Goal: Task Accomplishment & Management: Complete application form

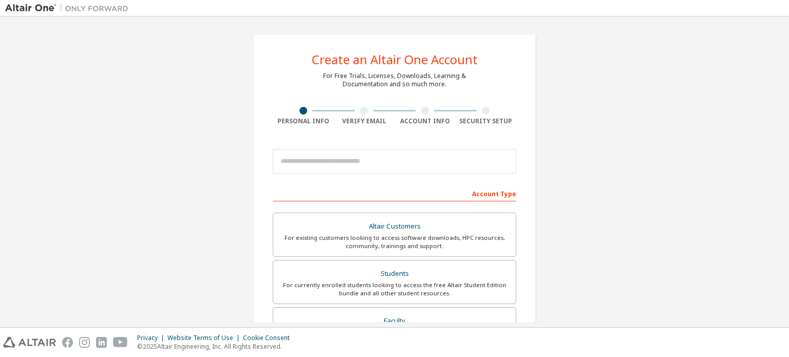
click at [398, 285] on div "For currently enrolled students looking to access the free Altair Student Editi…" at bounding box center [394, 289] width 230 height 16
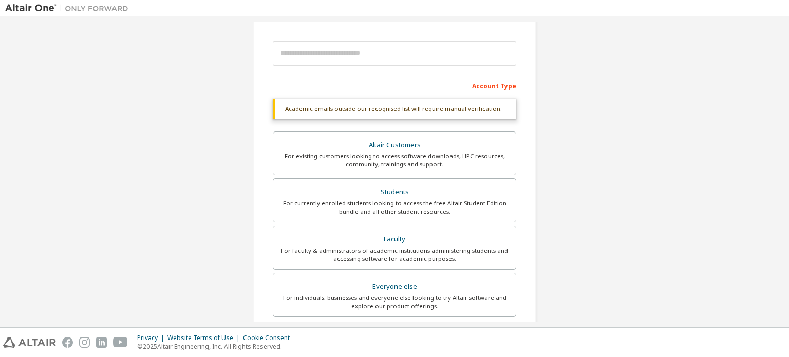
scroll to position [146, 0]
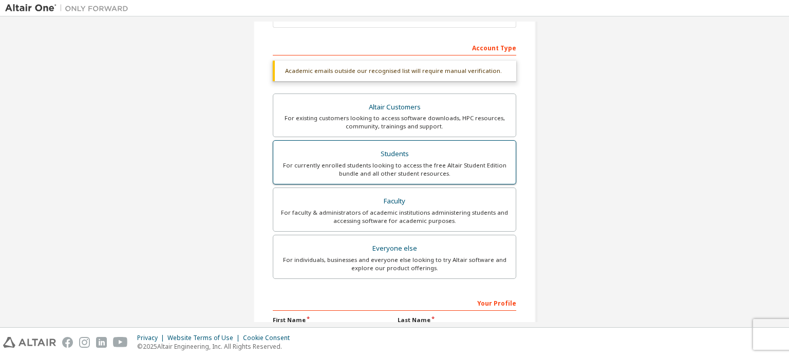
click at [426, 171] on div "For currently enrolled students looking to access the free Altair Student Editi…" at bounding box center [394, 169] width 230 height 16
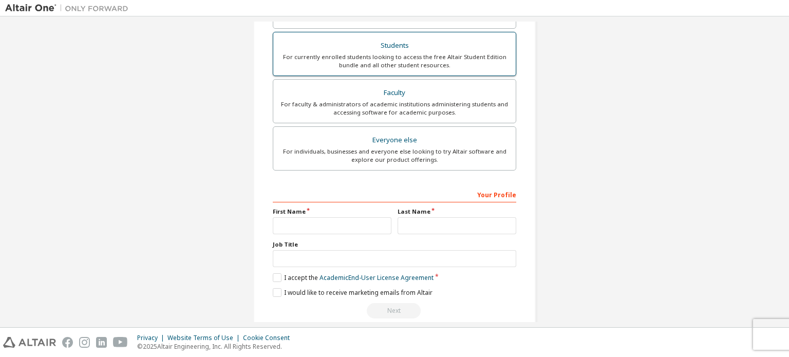
scroll to position [268, 0]
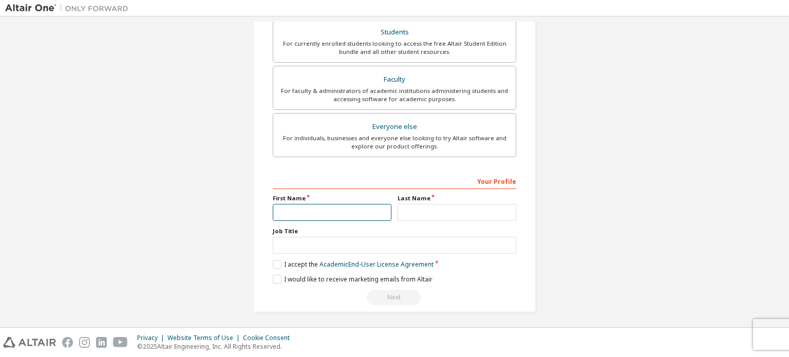
click at [331, 206] on input "text" at bounding box center [332, 212] width 119 height 17
type input "*******"
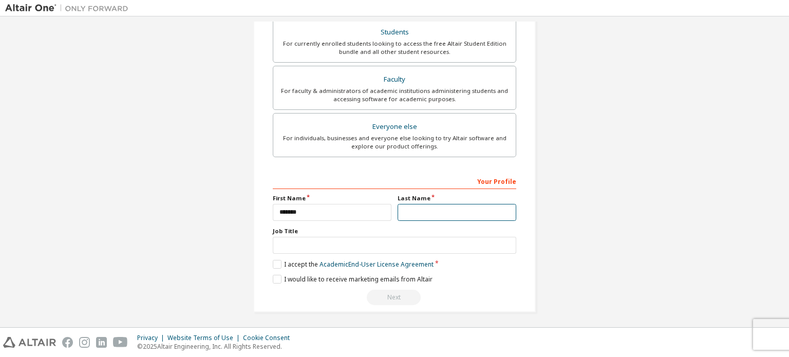
click at [438, 213] on input "text" at bounding box center [457, 212] width 119 height 17
click at [422, 211] on input "**********" at bounding box center [457, 212] width 119 height 17
type input "**********"
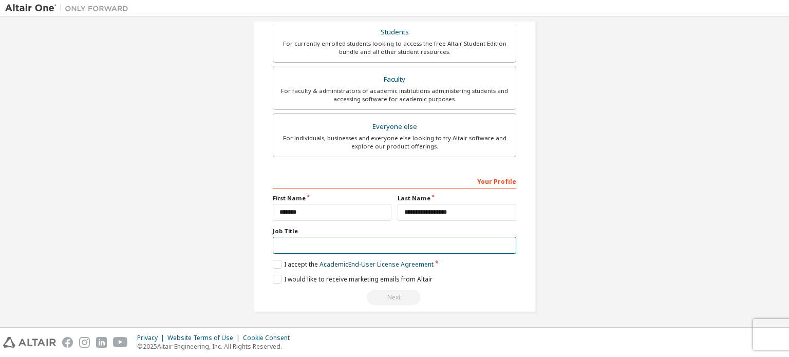
click at [302, 241] on input "text" at bounding box center [394, 245] width 243 height 17
type input "*******"
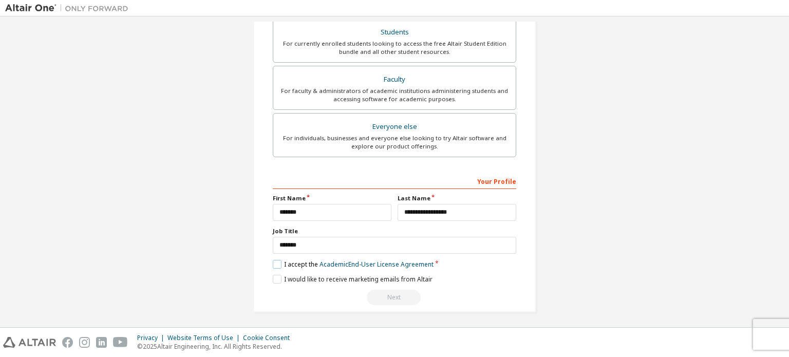
click at [273, 260] on label "I accept the Academic End-User License Agreement" at bounding box center [353, 264] width 161 height 9
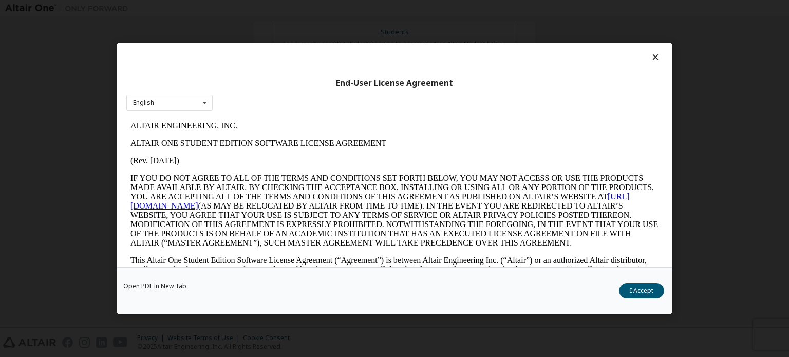
scroll to position [0, 0]
click at [643, 288] on button "I Accept" at bounding box center [641, 290] width 45 height 15
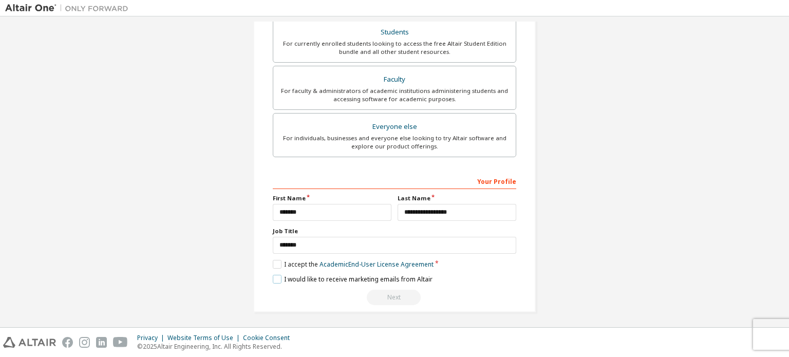
click at [277, 279] on label "I would like to receive marketing emails from Altair" at bounding box center [353, 279] width 160 height 9
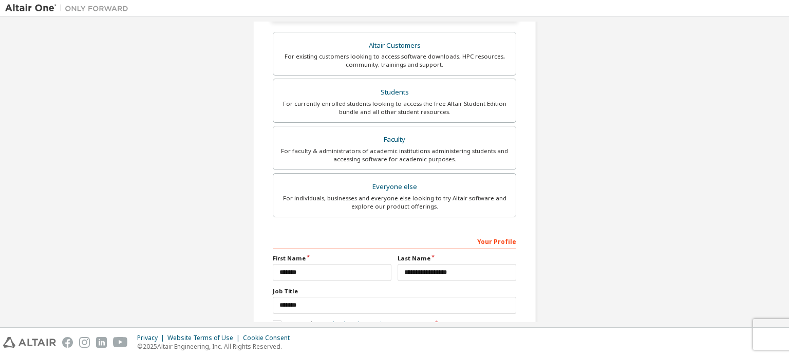
scroll to position [207, 0]
click at [429, 203] on div "For individuals, businesses and everyone else looking to try Altair software an…" at bounding box center [394, 203] width 230 height 16
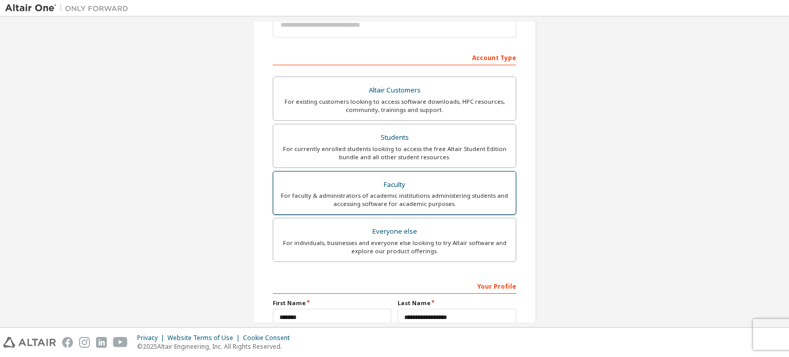
scroll to position [137, 0]
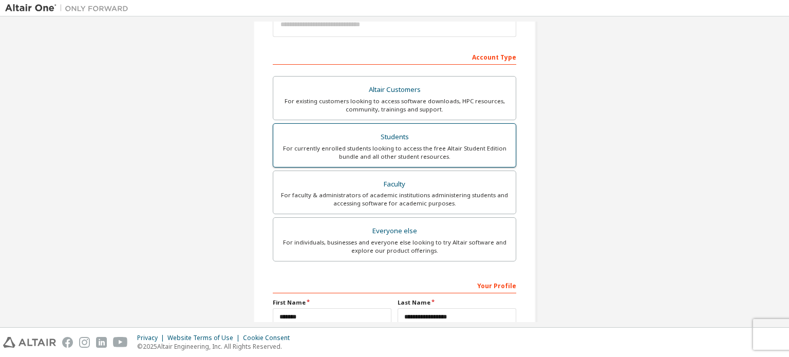
click at [433, 135] on div "Students" at bounding box center [394, 137] width 230 height 14
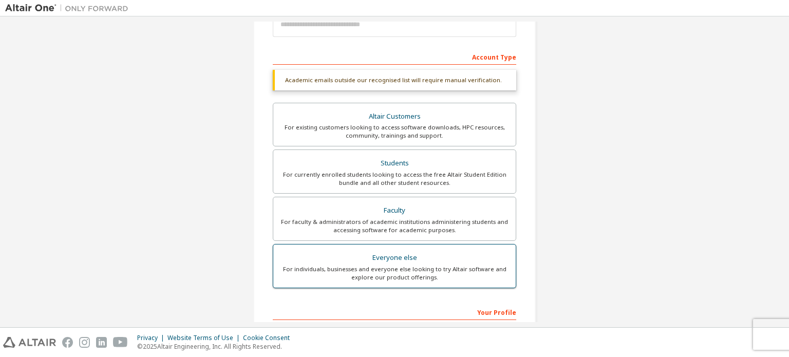
click at [388, 272] on div "For individuals, businesses and everyone else looking to try Altair software an…" at bounding box center [394, 273] width 230 height 16
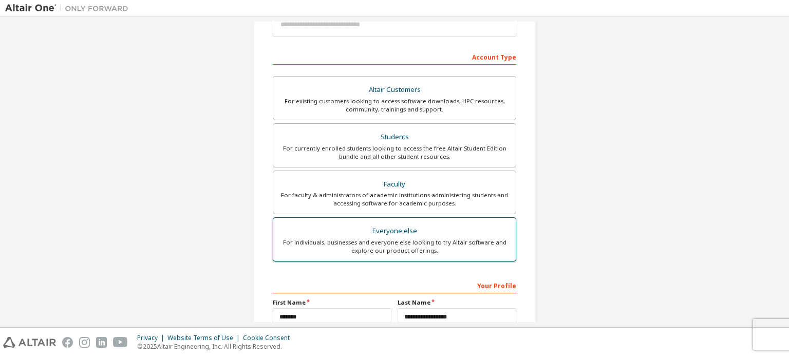
scroll to position [241, 0]
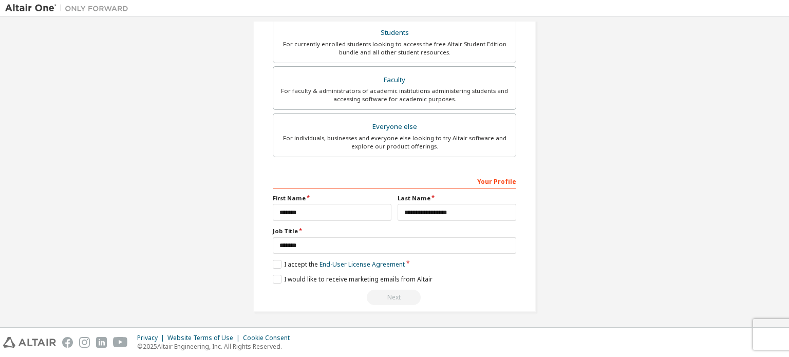
click at [387, 304] on div "**********" at bounding box center [394, 52] width 283 height 519
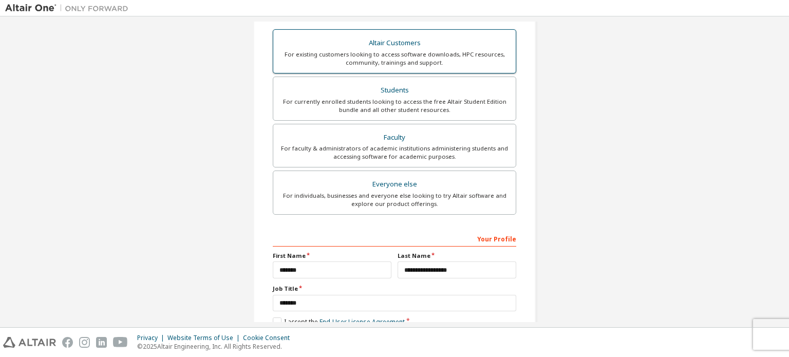
scroll to position [191, 0]
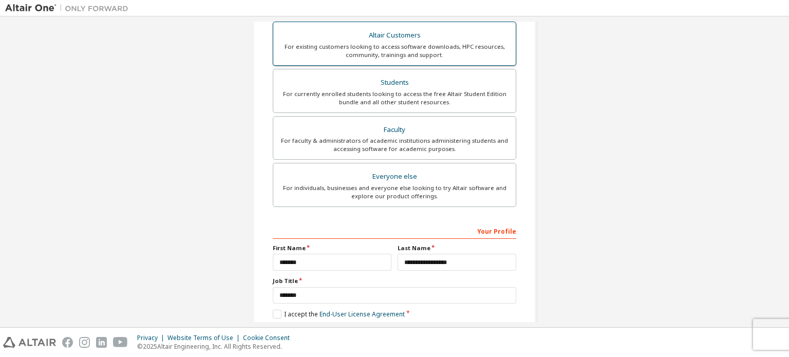
click at [383, 178] on div "Everyone else" at bounding box center [394, 177] width 230 height 14
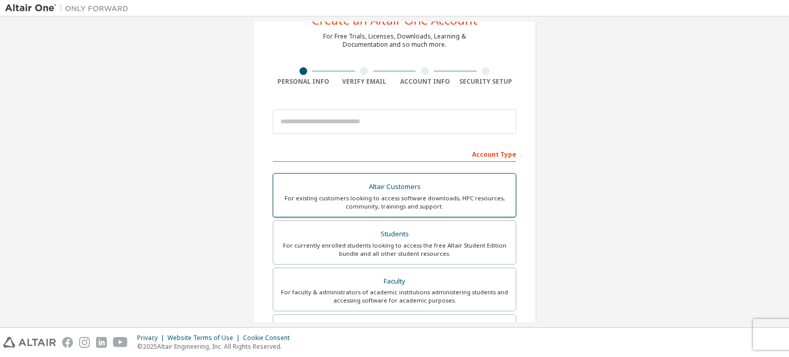
scroll to position [39, 0]
click at [382, 228] on div "Students" at bounding box center [394, 235] width 230 height 14
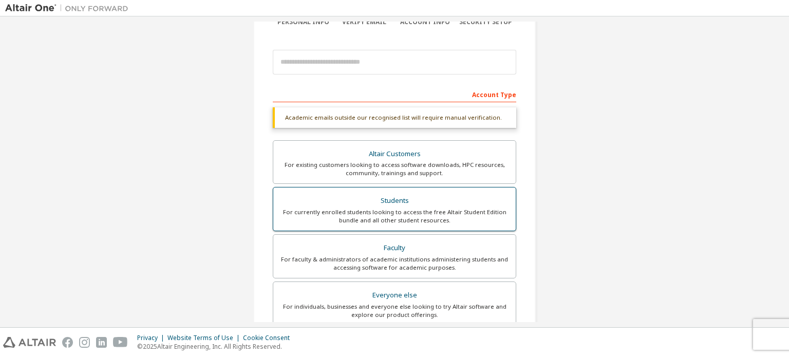
scroll to position [100, 0]
click at [382, 228] on label "Students For currently enrolled students looking to access the free Altair Stud…" at bounding box center [394, 208] width 243 height 44
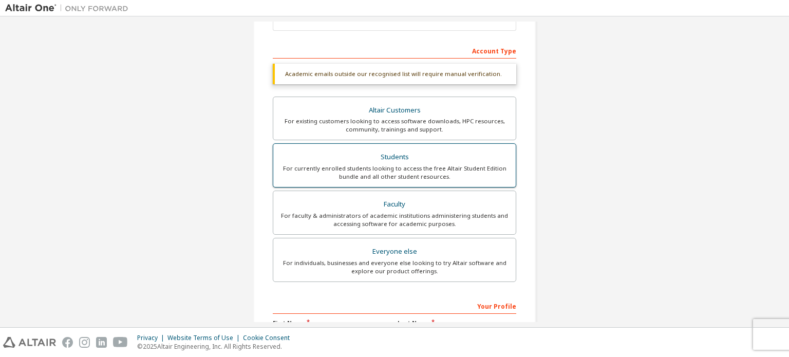
scroll to position [172, 0]
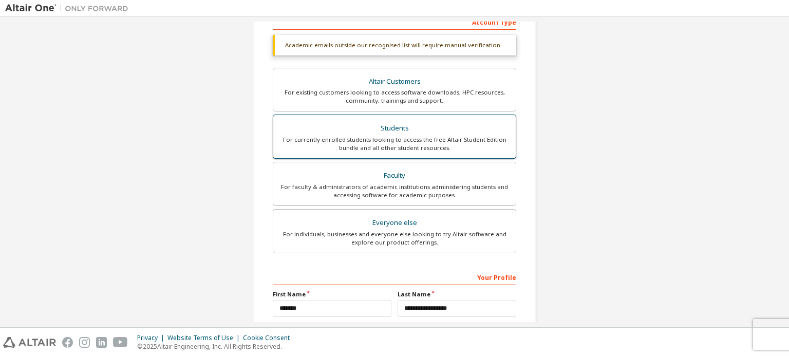
click at [382, 228] on div "Everyone else" at bounding box center [394, 223] width 230 height 14
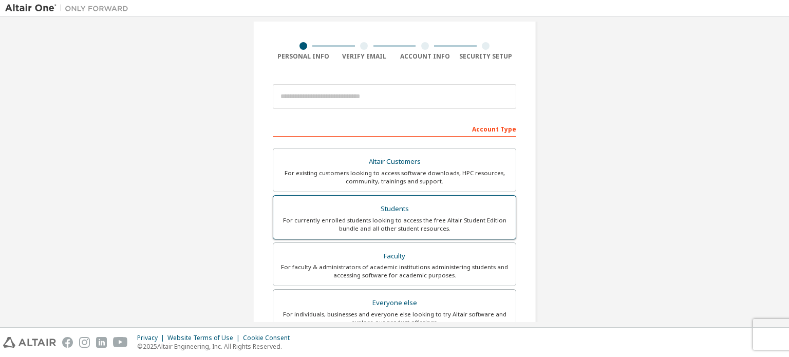
scroll to position [57, 0]
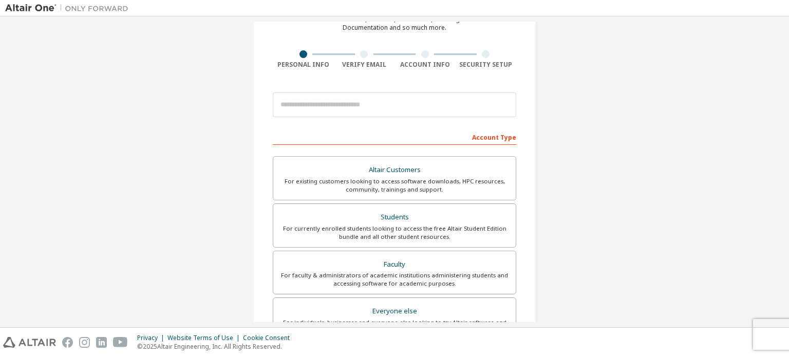
drag, startPoint x: 301, startPoint y: 91, endPoint x: 356, endPoint y: 55, distance: 66.1
click at [356, 55] on div "**********" at bounding box center [394, 236] width 283 height 519
click at [356, 55] on div at bounding box center [364, 54] width 61 height 8
drag, startPoint x: 331, startPoint y: 53, endPoint x: 355, endPoint y: 146, distance: 96.7
click at [355, 146] on div "**********" at bounding box center [394, 236] width 283 height 519
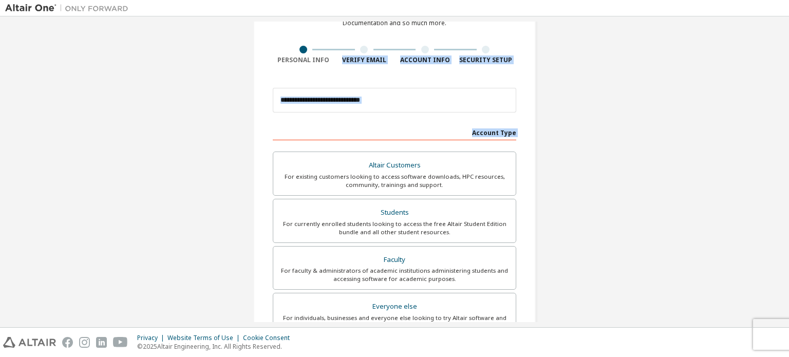
scroll to position [73, 0]
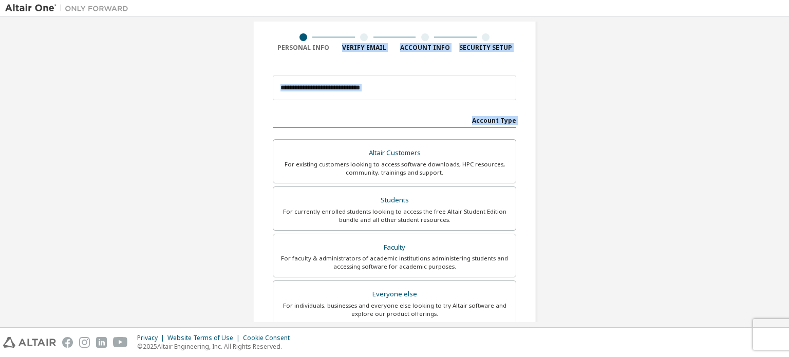
click at [380, 106] on form "**********" at bounding box center [394, 271] width 243 height 403
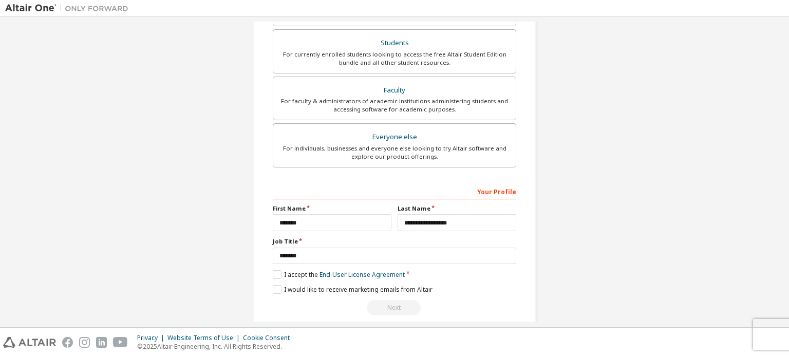
scroll to position [231, 0]
click at [275, 271] on label "I accept the End-User License Agreement" at bounding box center [339, 274] width 132 height 9
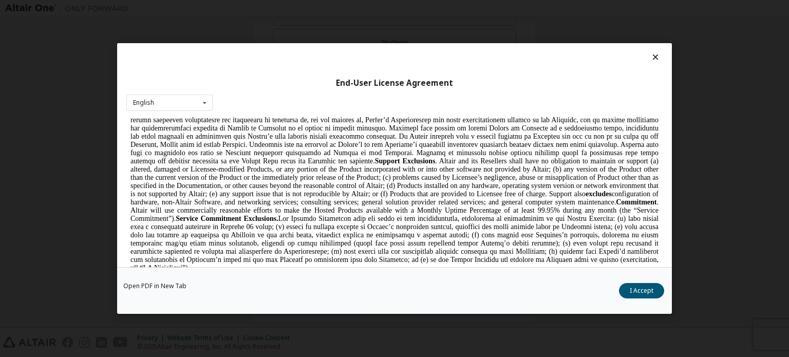
scroll to position [1432, 0]
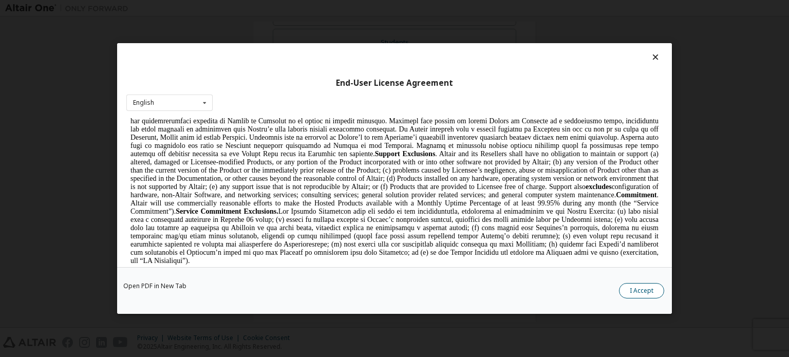
drag, startPoint x: 651, startPoint y: 299, endPoint x: 650, endPoint y: 288, distance: 11.4
click at [650, 288] on div "Open PDF in New Tab I Accept" at bounding box center [394, 290] width 555 height 47
click at [650, 288] on button "I Accept" at bounding box center [641, 290] width 45 height 15
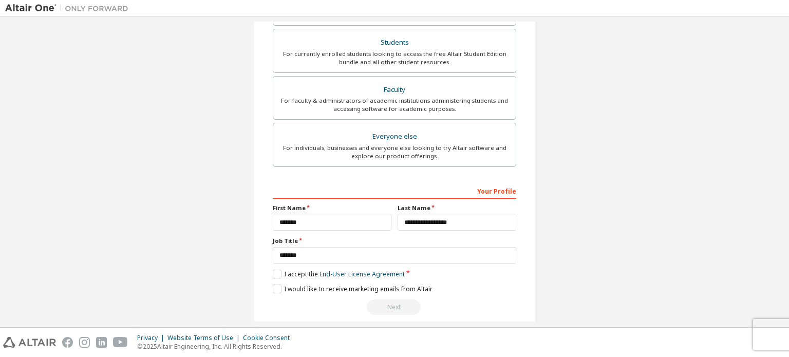
scroll to position [241, 0]
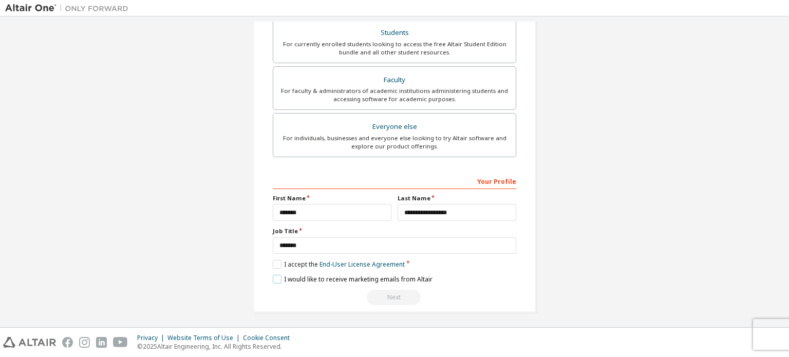
click at [277, 277] on label "I would like to receive marketing emails from Altair" at bounding box center [353, 279] width 160 height 9
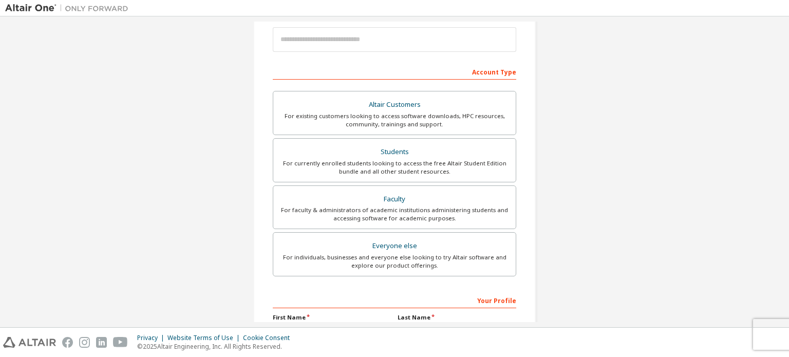
scroll to position [99, 0]
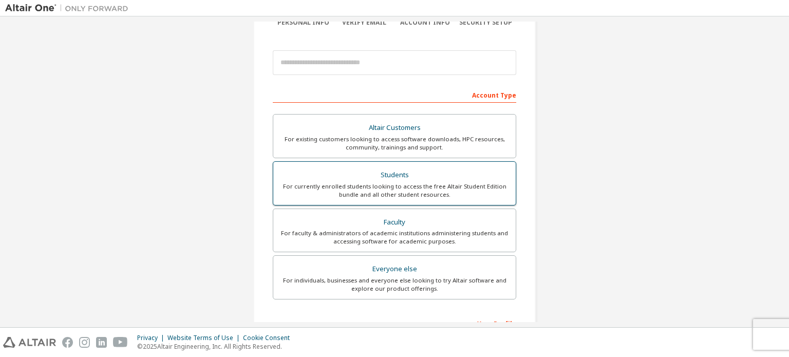
click at [382, 175] on div "Students" at bounding box center [394, 175] width 230 height 14
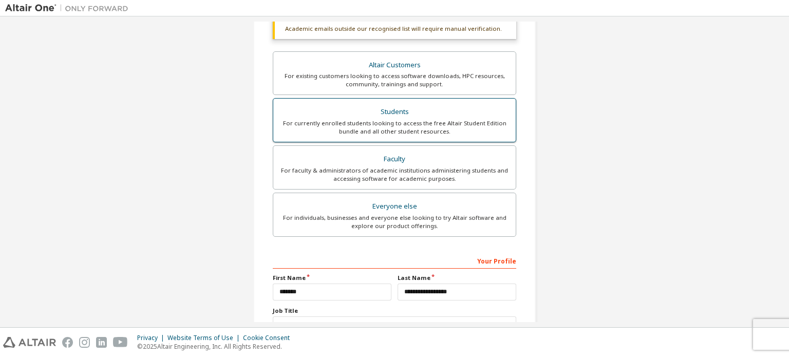
scroll to position [268, 0]
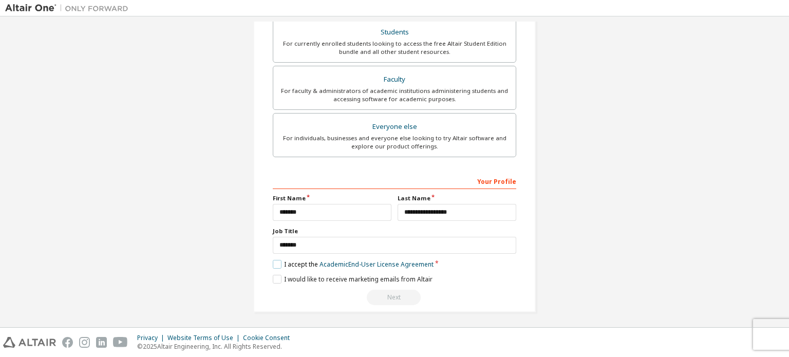
click at [276, 260] on label "I accept the Academic End-User License Agreement" at bounding box center [353, 264] width 161 height 9
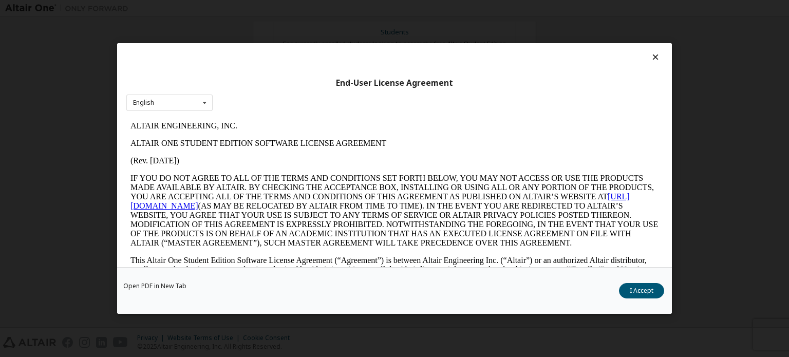
scroll to position [0, 0]
click at [637, 290] on button "I Accept" at bounding box center [641, 290] width 45 height 15
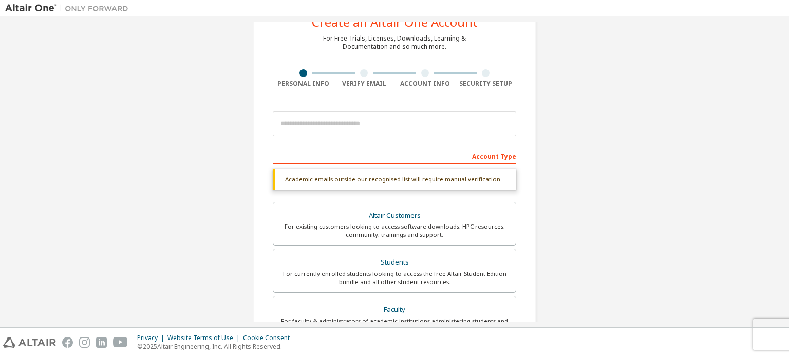
scroll to position [37, 0]
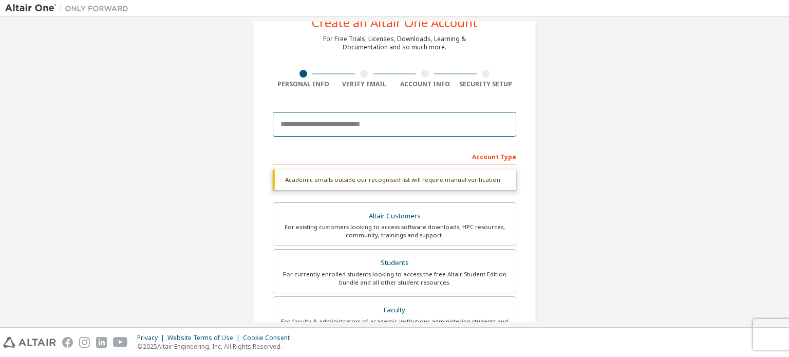
click at [395, 126] on input "email" at bounding box center [394, 124] width 243 height 25
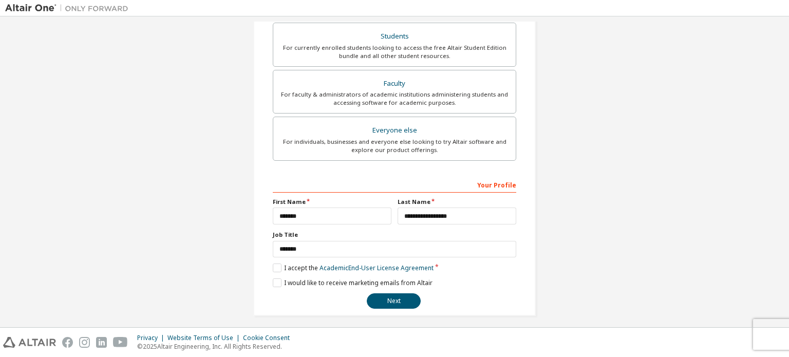
scroll to position [241, 0]
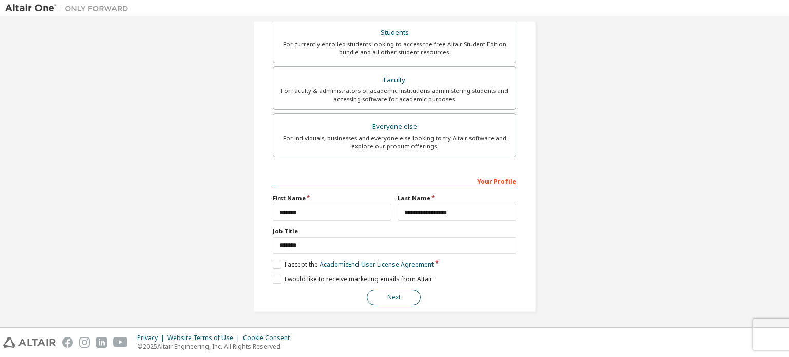
type input "**********"
click at [391, 293] on button "Next" at bounding box center [394, 297] width 54 height 15
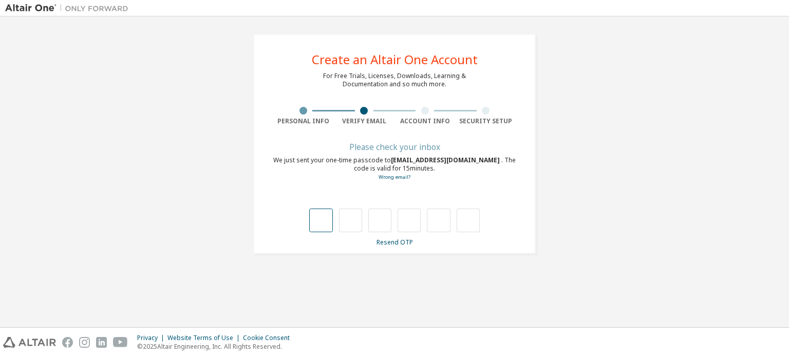
click at [313, 223] on input "text" at bounding box center [320, 221] width 23 height 24
type input "*"
click at [324, 219] on input "*" at bounding box center [320, 221] width 23 height 24
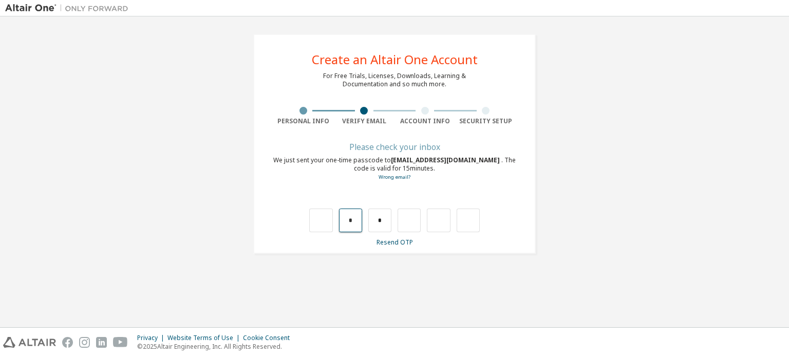
click at [346, 216] on input "*" at bounding box center [350, 221] width 23 height 24
click at [386, 215] on input "*" at bounding box center [379, 221] width 23 height 24
click at [314, 219] on input "text" at bounding box center [320, 221] width 23 height 24
type input "*"
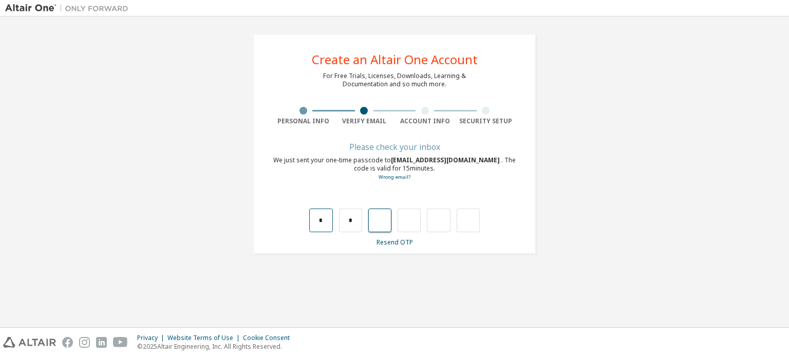
type input "*"
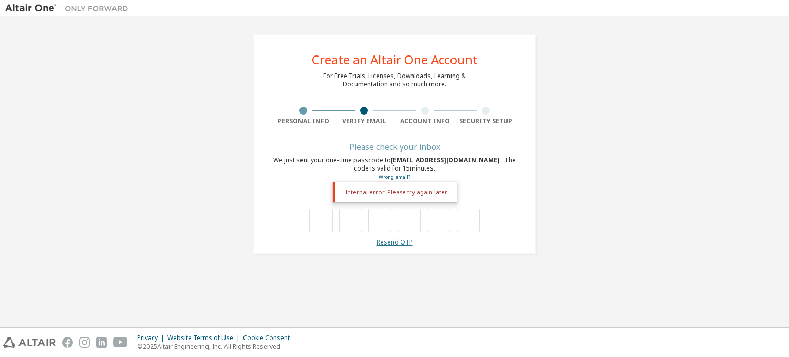
click at [399, 243] on link "Resend OTP" at bounding box center [395, 242] width 36 height 9
click at [398, 246] on link "Resend OTP" at bounding box center [395, 242] width 36 height 9
click at [398, 241] on link "Resend OTP" at bounding box center [395, 242] width 36 height 9
click at [321, 220] on input "text" at bounding box center [320, 221] width 23 height 24
click at [396, 244] on link "Resend OTP" at bounding box center [395, 242] width 36 height 9
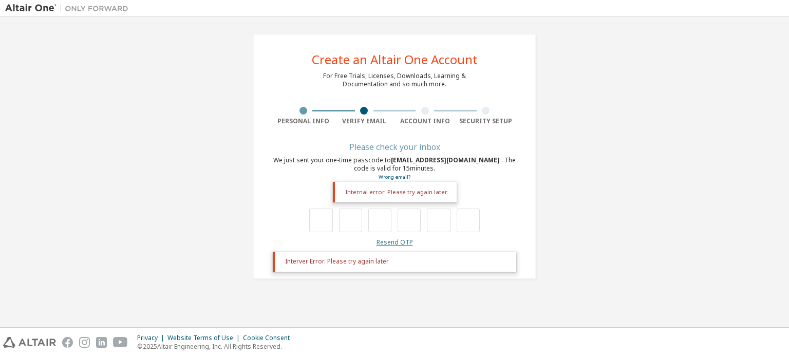
click at [395, 243] on link "Resend OTP" at bounding box center [395, 242] width 36 height 9
click at [417, 193] on div "Internal error. Please try again later." at bounding box center [395, 192] width 124 height 21
click at [393, 240] on link "Resend OTP" at bounding box center [395, 242] width 36 height 9
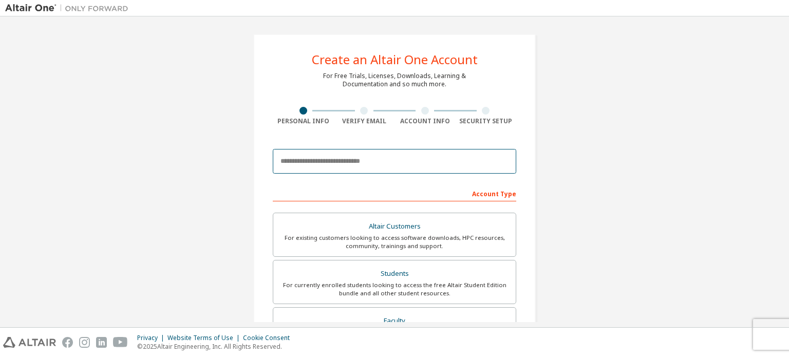
click at [345, 157] on input "email" at bounding box center [394, 161] width 243 height 25
type input "**********"
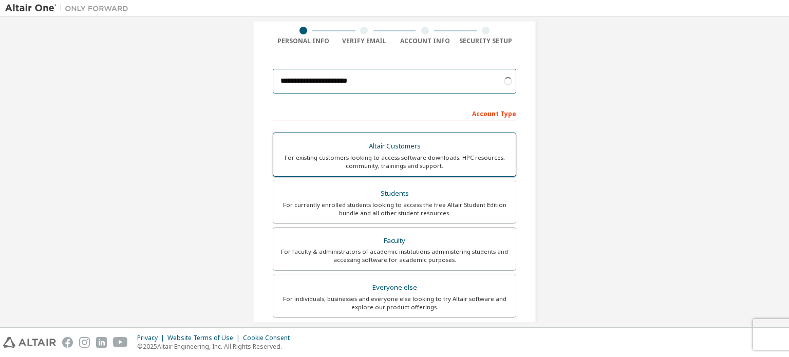
scroll to position [80, 0]
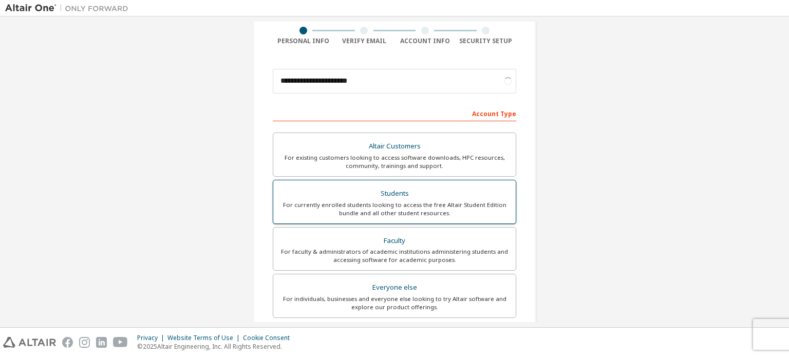
click at [386, 201] on div "For currently enrolled students looking to access the free Altair Student Editi…" at bounding box center [394, 209] width 230 height 16
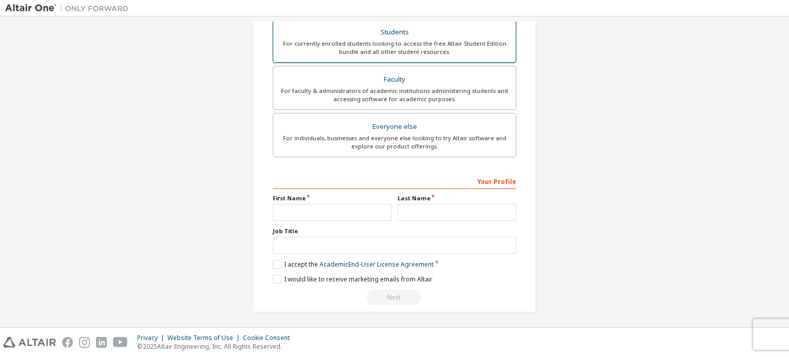
scroll to position [241, 0]
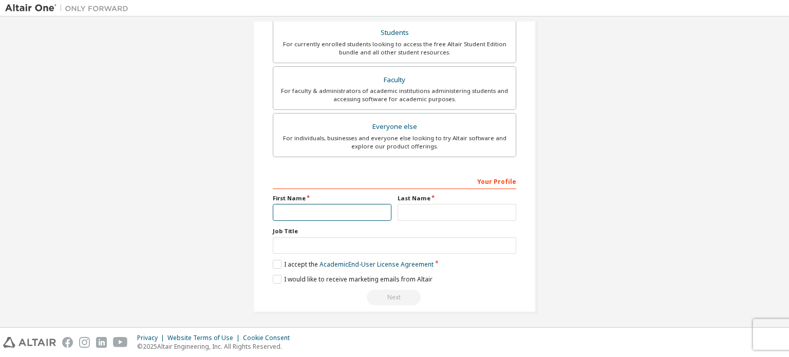
click at [294, 211] on input "text" at bounding box center [332, 212] width 119 height 17
type input "*******"
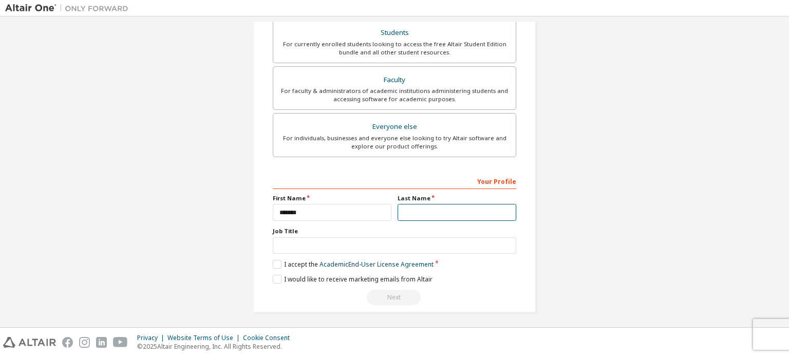
click at [415, 214] on input "text" at bounding box center [457, 212] width 119 height 17
type input "**********"
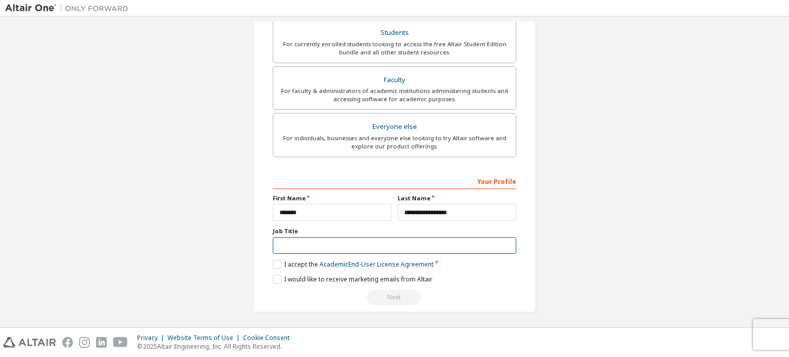
click at [325, 245] on input "text" at bounding box center [394, 245] width 243 height 17
type input "*******"
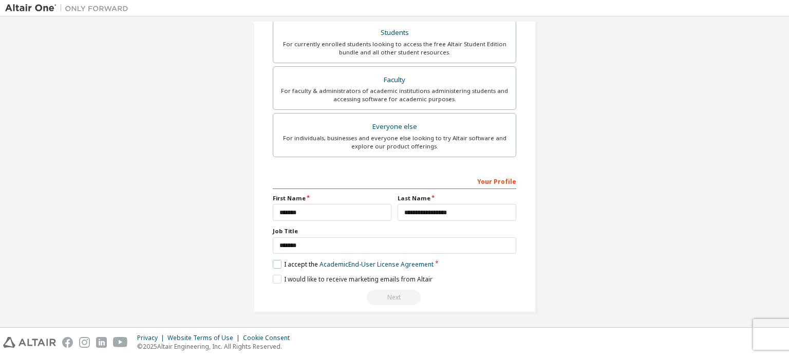
click at [273, 264] on label "I accept the Academic End-User License Agreement" at bounding box center [353, 264] width 161 height 9
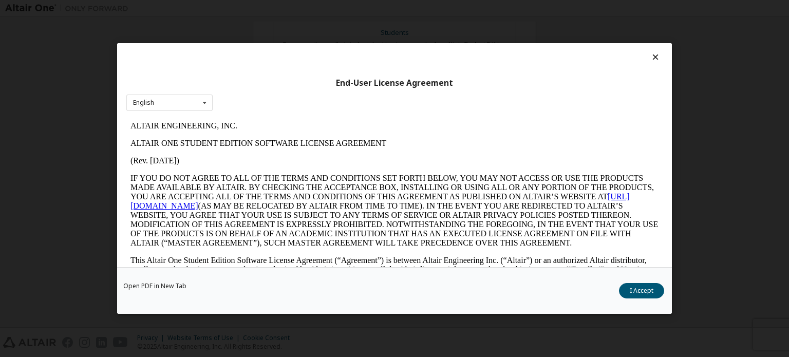
scroll to position [0, 0]
click at [645, 288] on button "I Accept" at bounding box center [641, 290] width 45 height 15
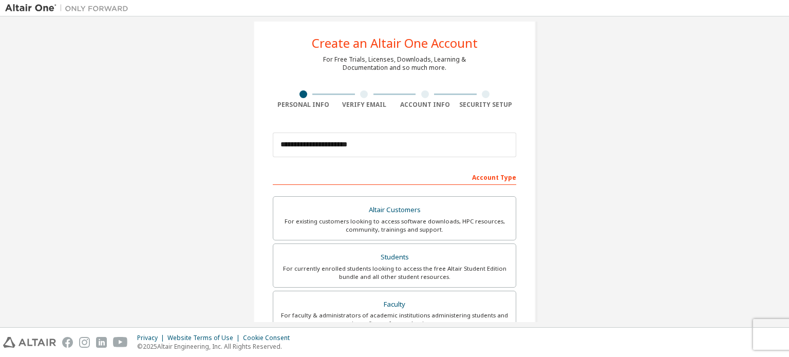
scroll to position [15, 0]
click at [442, 149] on input "**********" at bounding box center [394, 146] width 243 height 25
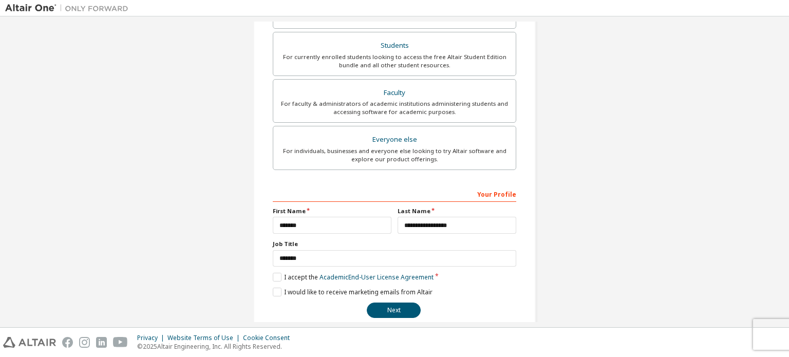
scroll to position [241, 0]
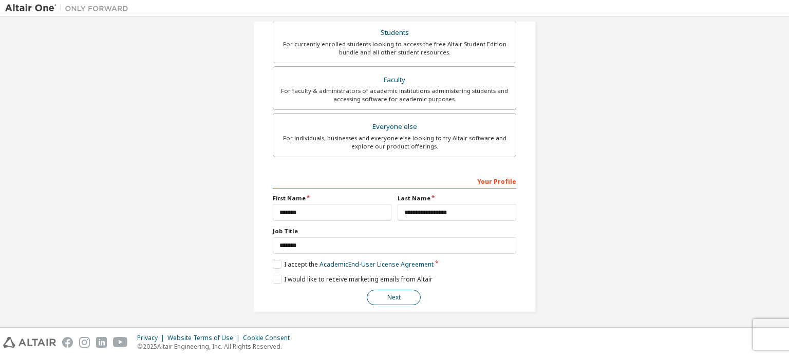
click at [382, 296] on button "Next" at bounding box center [394, 297] width 54 height 15
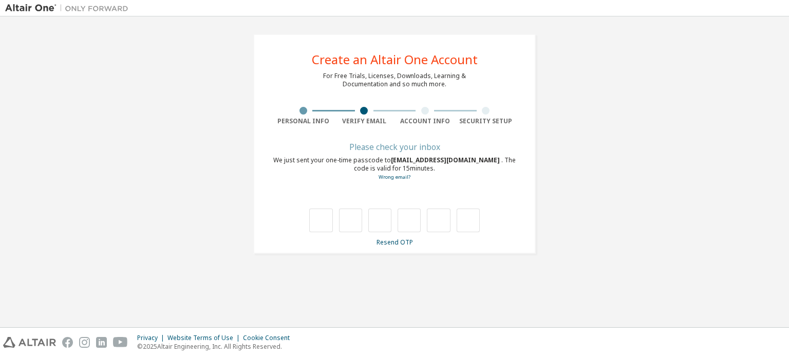
click at [633, 131] on div "**********" at bounding box center [394, 144] width 779 height 245
click at [321, 221] on input "text" at bounding box center [320, 221] width 23 height 24
type input "*"
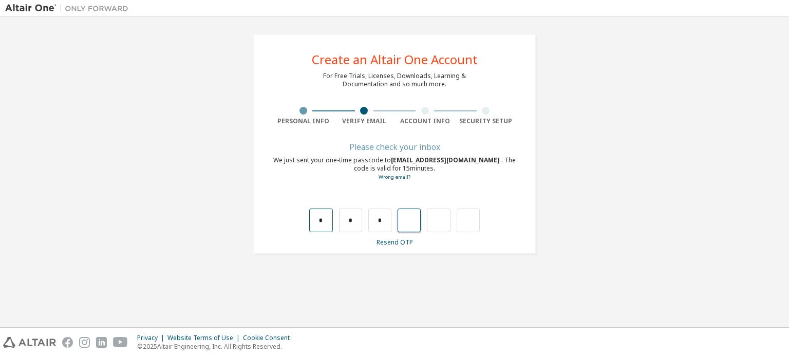
type input "*"
